Goal: Task Accomplishment & Management: Complete application form

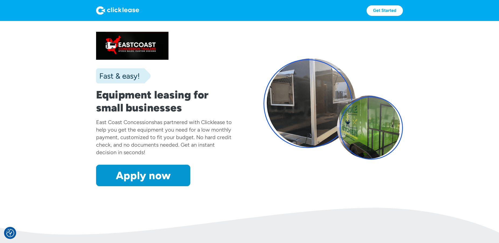
click at [118, 179] on link "Apply now" at bounding box center [143, 176] width 94 height 22
